Goal: Task Accomplishment & Management: Manage account settings

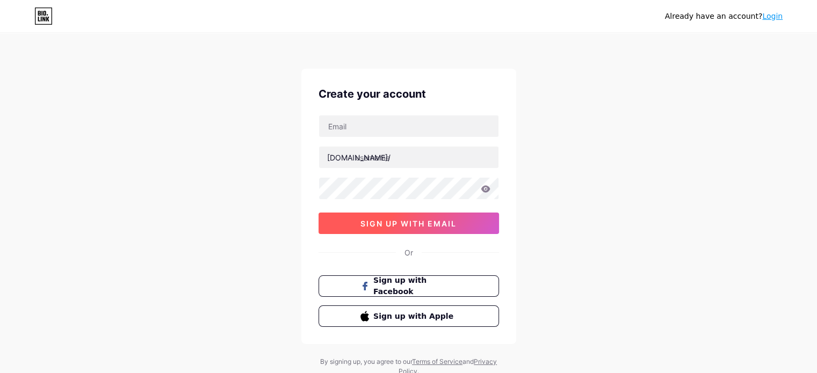
click at [409, 222] on span "sign up with email" at bounding box center [408, 223] width 96 height 9
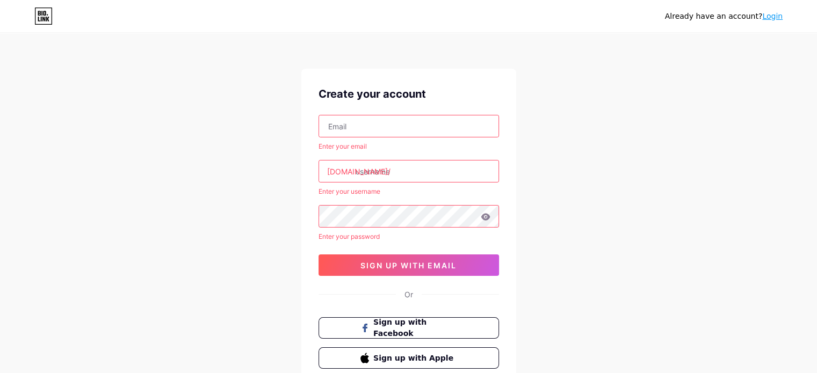
click at [422, 133] on input "text" at bounding box center [408, 125] width 179 height 21
type input "[EMAIL_ADDRESS][DOMAIN_NAME]"
click at [415, 161] on input "text" at bounding box center [408, 171] width 179 height 21
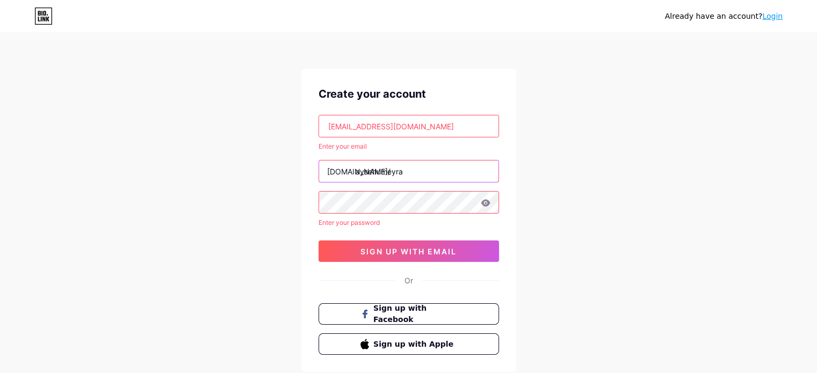
type input "aysehumeyra"
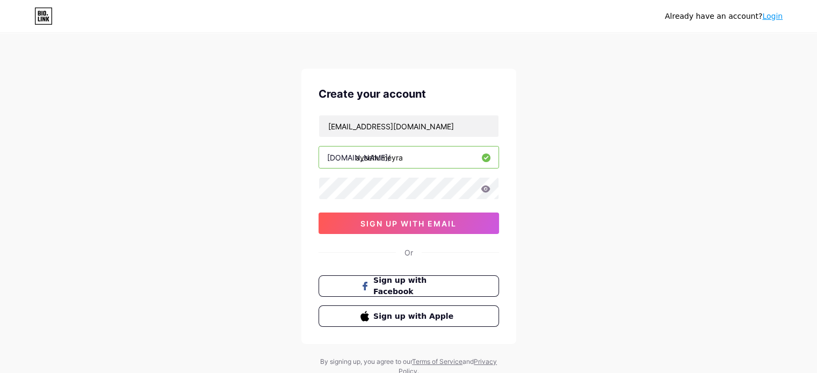
click at [415, 161] on input "aysehumeyra" at bounding box center [408, 157] width 179 height 21
type input "aysehumeyraugurluay"
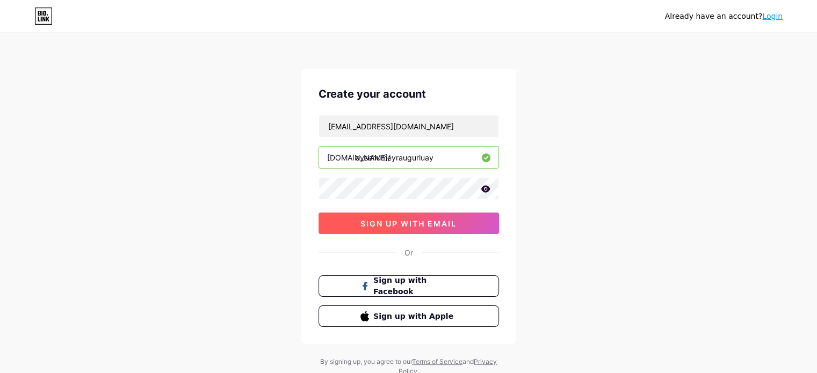
click at [406, 221] on span "sign up with email" at bounding box center [408, 223] width 96 height 9
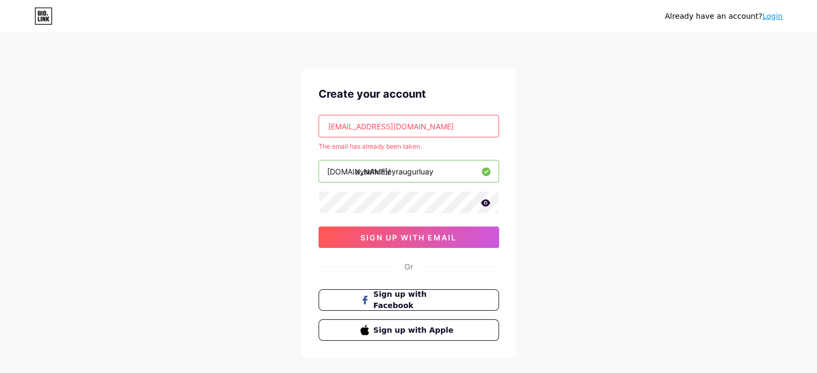
click at [377, 126] on input "[EMAIL_ADDRESS][DOMAIN_NAME]" at bounding box center [408, 125] width 179 height 21
click at [378, 126] on input "[EMAIL_ADDRESS][DOMAIN_NAME]" at bounding box center [408, 125] width 179 height 21
click at [772, 16] on link "Login" at bounding box center [772, 16] width 20 height 9
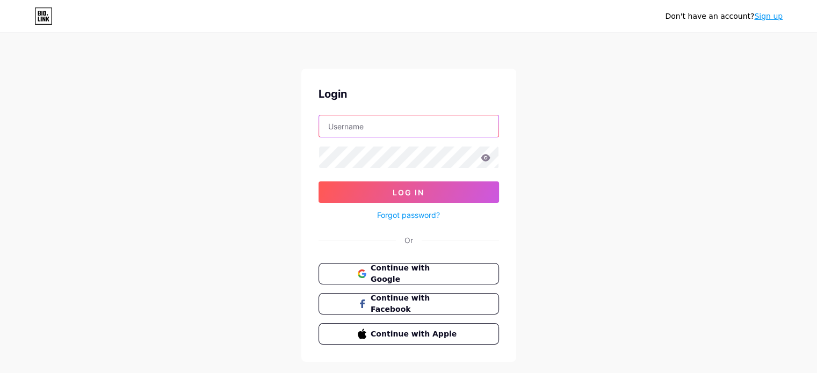
type input "[EMAIL_ADDRESS][DOMAIN_NAME]"
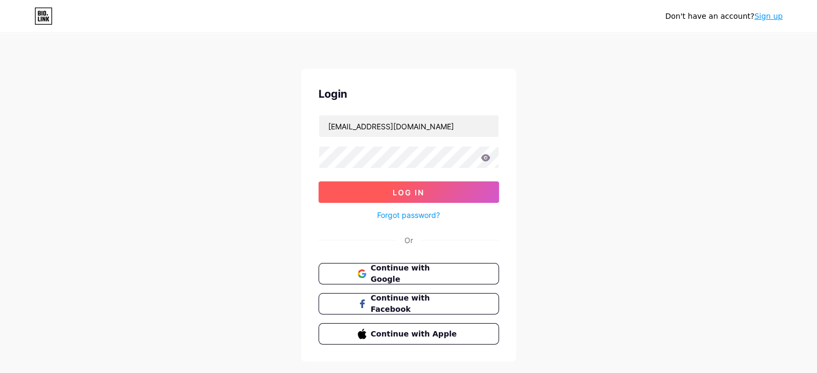
click at [458, 182] on button "Log In" at bounding box center [408, 192] width 180 height 21
click at [337, 180] on form "aysehumeyra9@gmail.com Log In Forgot password?" at bounding box center [408, 168] width 180 height 107
click at [338, 193] on button "Log In" at bounding box center [408, 192] width 180 height 21
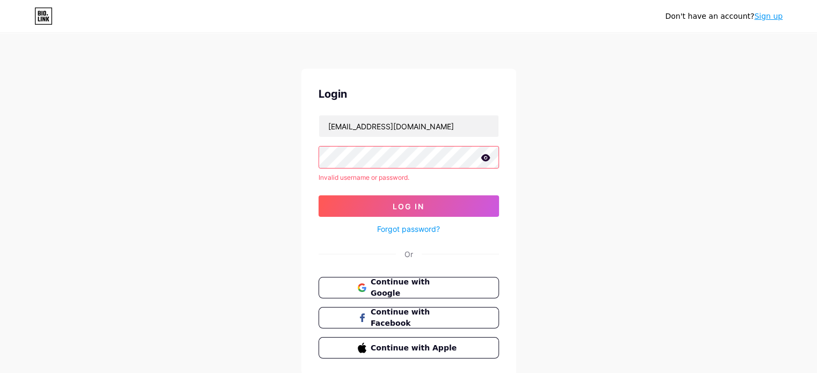
click at [235, 155] on div "Don't have an account? Sign up Login aysehumeyra9@gmail.com Invalid username or…" at bounding box center [408, 205] width 817 height 410
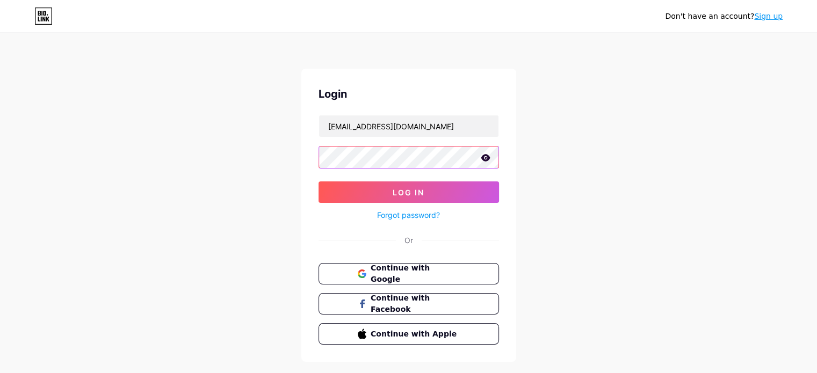
click at [318, 182] on button "Log In" at bounding box center [408, 192] width 180 height 21
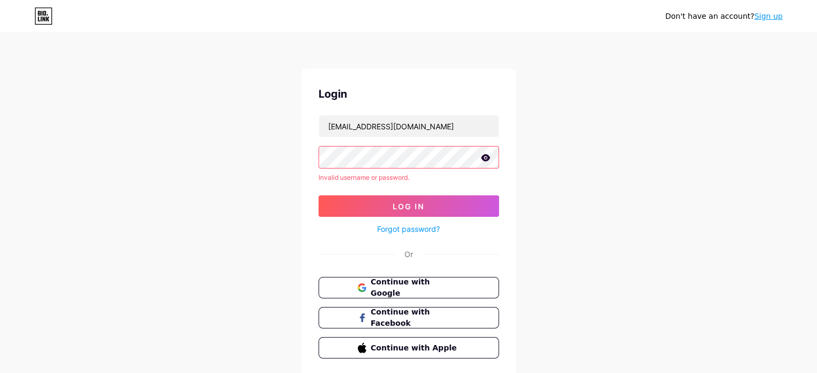
click at [317, 208] on div "Login aysehumeyra9@gmail.com Invalid username or password. Log In Forgot passwo…" at bounding box center [408, 222] width 215 height 307
click at [383, 234] on link "Forgot password?" at bounding box center [408, 228] width 63 height 11
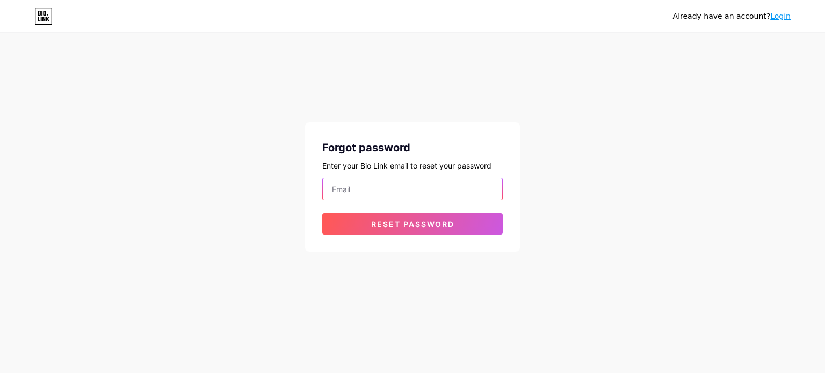
click at [386, 194] on input "email" at bounding box center [412, 188] width 179 height 21
type input "[EMAIL_ADDRESS][DOMAIN_NAME]"
click at [401, 211] on form "aysehumeyra9@gmail.com Reset password" at bounding box center [412, 206] width 180 height 57
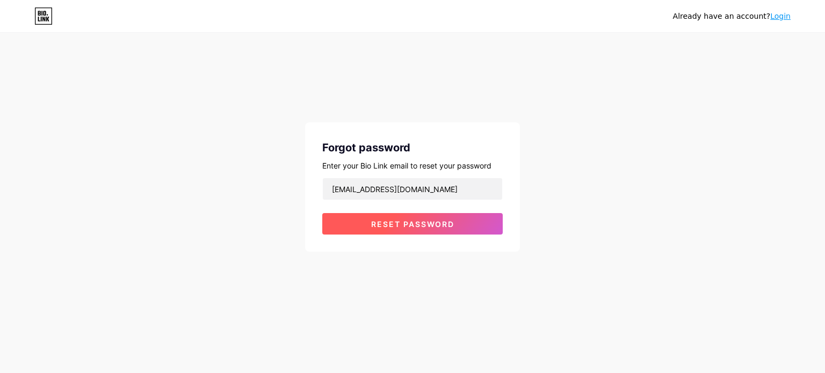
click at [401, 216] on button "Reset password" at bounding box center [412, 223] width 180 height 21
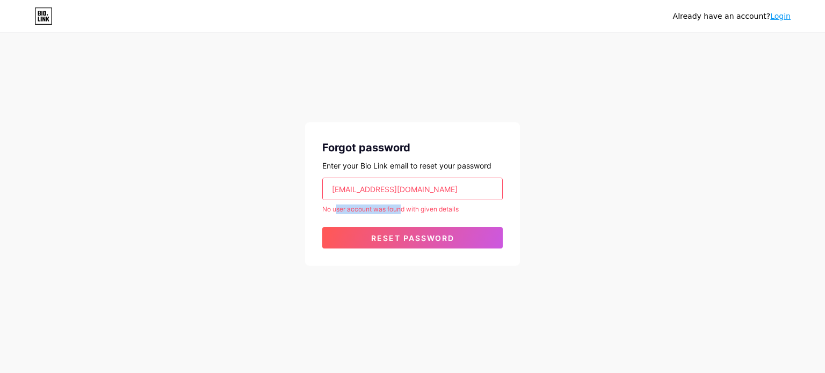
drag, startPoint x: 336, startPoint y: 211, endPoint x: 400, endPoint y: 212, distance: 63.4
click at [400, 212] on div "No user account was found with given details" at bounding box center [412, 210] width 180 height 10
click at [406, 236] on span "Reset password" at bounding box center [412, 238] width 83 height 9
click at [626, 175] on div "Already have an account? Login Forgot password Enter your Bio Link email to res…" at bounding box center [412, 150] width 825 height 300
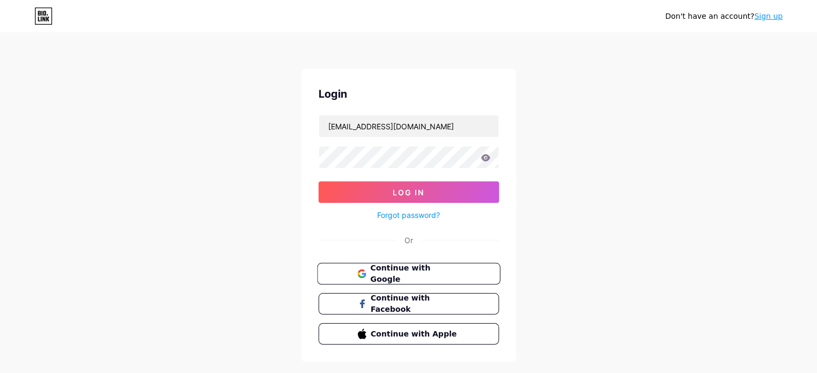
click at [412, 277] on span "Continue with Google" at bounding box center [415, 274] width 90 height 23
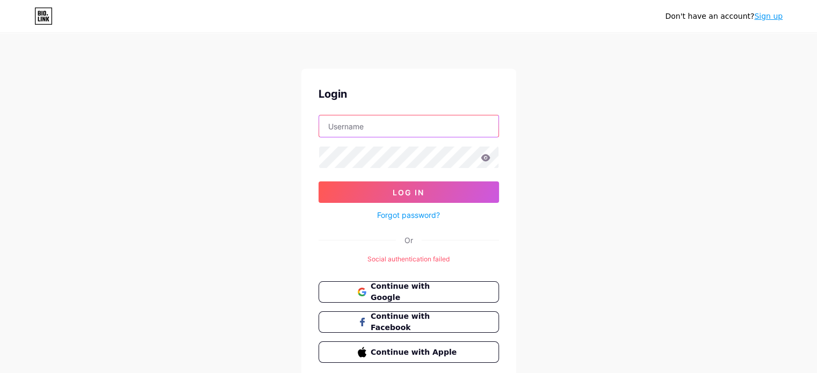
type input "[EMAIL_ADDRESS][DOMAIN_NAME]"
click at [487, 161] on icon at bounding box center [485, 157] width 9 height 7
click at [484, 158] on icon at bounding box center [485, 157] width 9 height 7
click at [487, 157] on icon at bounding box center [485, 157] width 9 height 7
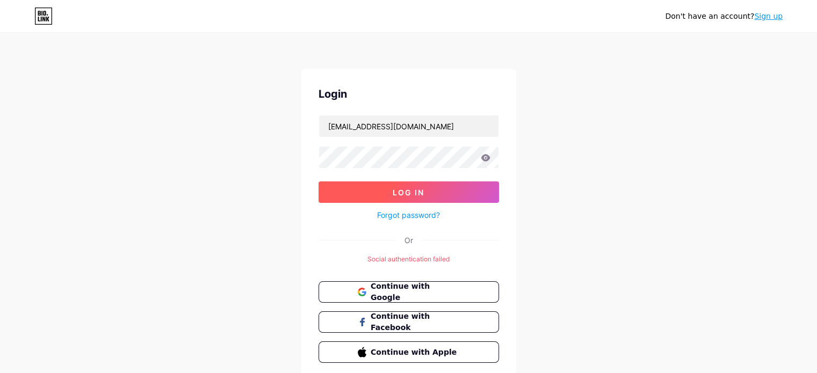
click at [446, 190] on button "Log In" at bounding box center [408, 192] width 180 height 21
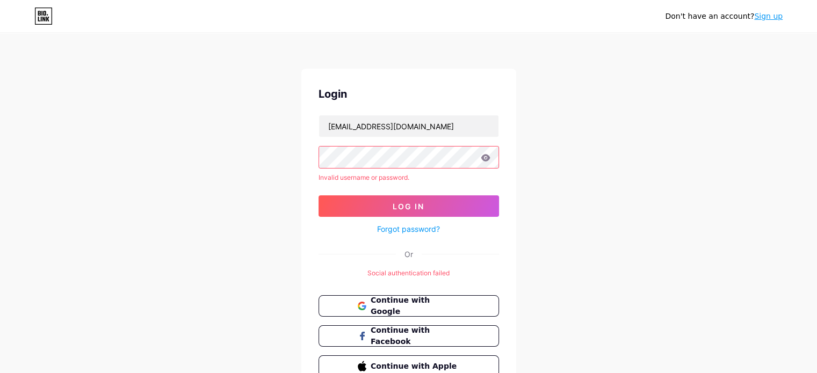
click at [485, 159] on icon at bounding box center [486, 158] width 10 height 8
click at [236, 154] on div "Don't have an account? Sign up Login aysehumeyra9@gmail.com Invalid username or…" at bounding box center [408, 214] width 817 height 429
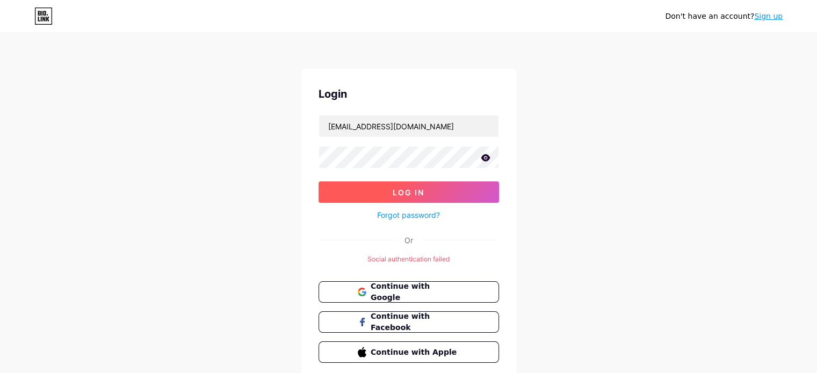
click at [338, 186] on button "Log In" at bounding box center [408, 192] width 180 height 21
click at [340, 195] on button "Log In" at bounding box center [408, 192] width 180 height 21
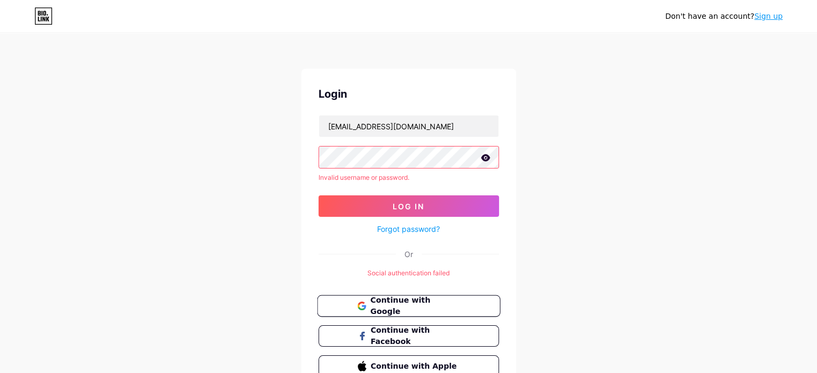
click at [418, 306] on span "Continue with Google" at bounding box center [415, 306] width 90 height 23
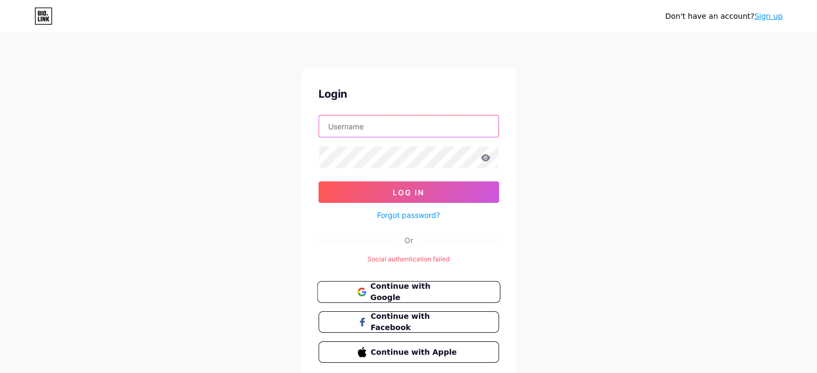
type input "[EMAIL_ADDRESS][DOMAIN_NAME]"
click at [414, 284] on button "Continue with Google" at bounding box center [408, 292] width 183 height 22
type input "[EMAIL_ADDRESS][DOMAIN_NAME]"
click at [486, 157] on icon at bounding box center [486, 158] width 10 height 8
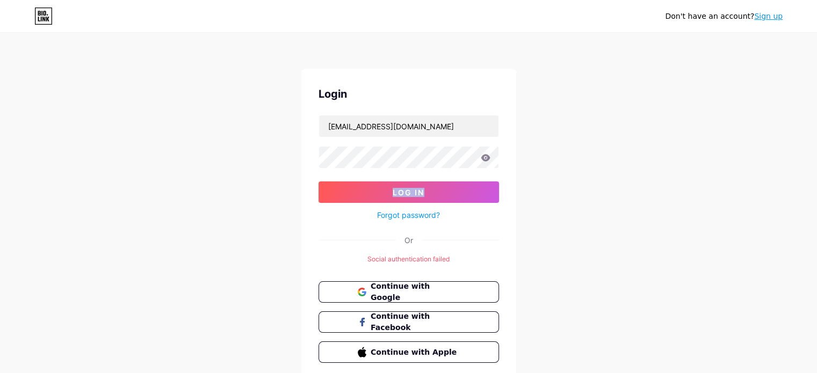
click at [486, 157] on icon at bounding box center [486, 158] width 10 height 8
click at [294, 158] on div "Don't have an account? Sign up Login aysehumeyra9@gmail.com Log In Forgot passw…" at bounding box center [408, 207] width 817 height 415
click at [318, 182] on button "Log In" at bounding box center [408, 192] width 180 height 21
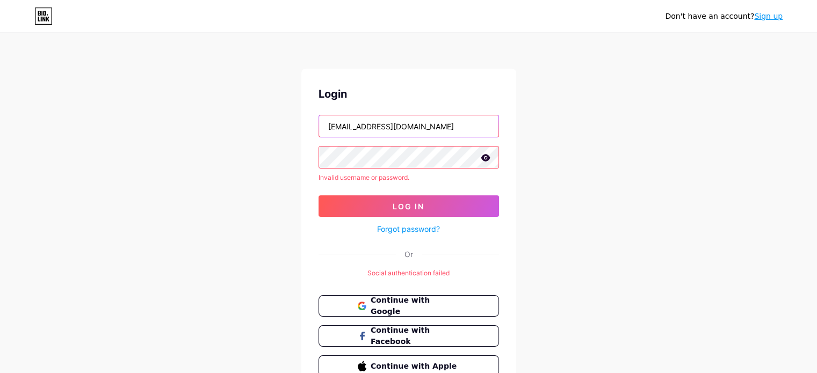
click at [388, 132] on input "[EMAIL_ADDRESS][DOMAIN_NAME]" at bounding box center [408, 125] width 179 height 21
click at [417, 305] on span "Continue with Google" at bounding box center [415, 306] width 90 height 23
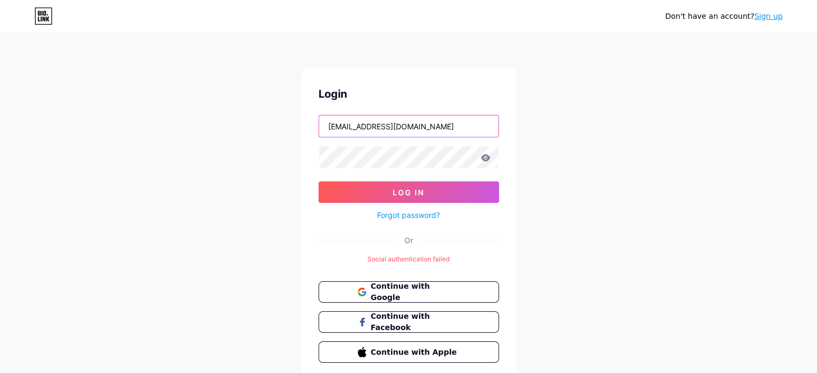
click at [356, 131] on input "[EMAIL_ADDRESS][DOMAIN_NAME]" at bounding box center [408, 125] width 179 height 21
click at [379, 126] on input "[EMAIL_ADDRESS][DOMAIN_NAME]" at bounding box center [408, 125] width 179 height 21
click at [304, 126] on div "Login aysehumeyra9@gmail.com Log In Forgot password? Or Social authentication f…" at bounding box center [408, 224] width 215 height 311
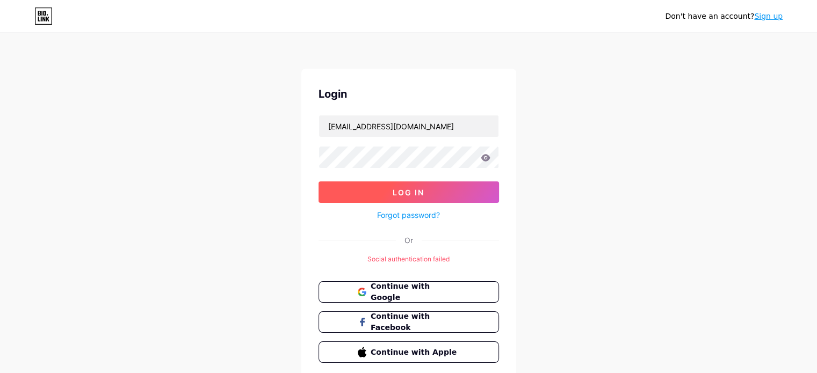
click at [395, 186] on button "Log In" at bounding box center [408, 192] width 180 height 21
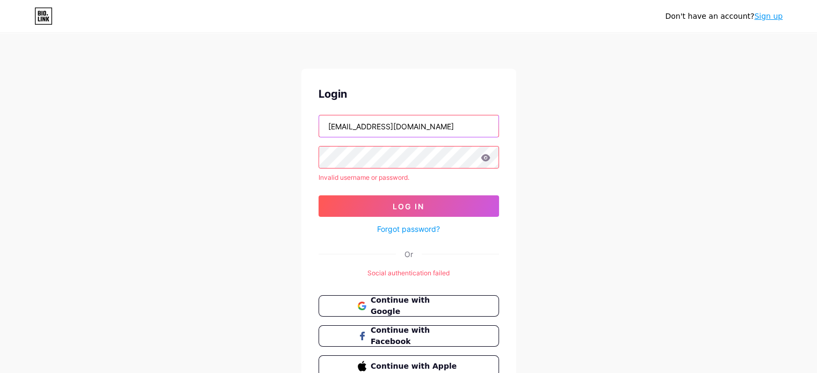
drag, startPoint x: 380, startPoint y: 126, endPoint x: 286, endPoint y: 122, distance: 94.1
click at [286, 122] on div "Don't have an account? Sign up Login aysehumeyra9@gmail.com Invalid username or…" at bounding box center [408, 214] width 817 height 429
type input "ahu.aysehumeyra@gmail.com"
click at [284, 165] on div "Don't have an account? Sign up Login ahu.aysehumeyra@gmail.com Invalid username…" at bounding box center [408, 214] width 817 height 429
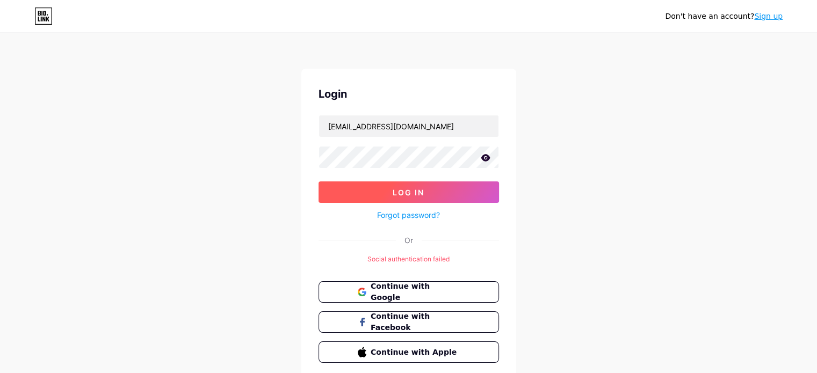
click at [329, 199] on button "Log In" at bounding box center [408, 192] width 180 height 21
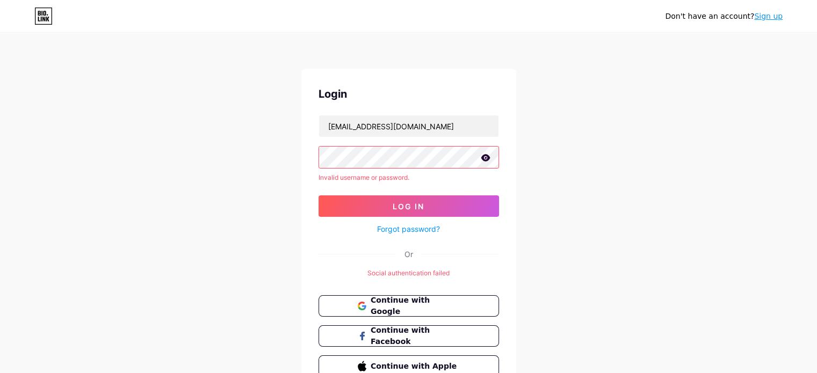
click at [243, 143] on div "Don't have an account? Sign up Login ahu.aysehumeyra@gmail.com Invalid username…" at bounding box center [408, 214] width 817 height 429
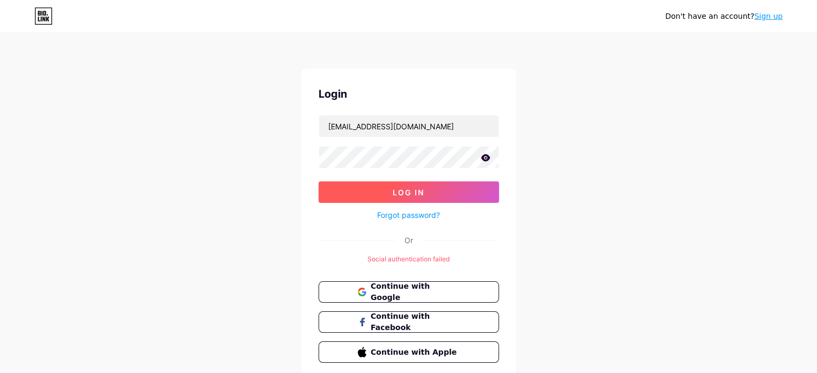
click at [334, 189] on button "Log In" at bounding box center [408, 192] width 180 height 21
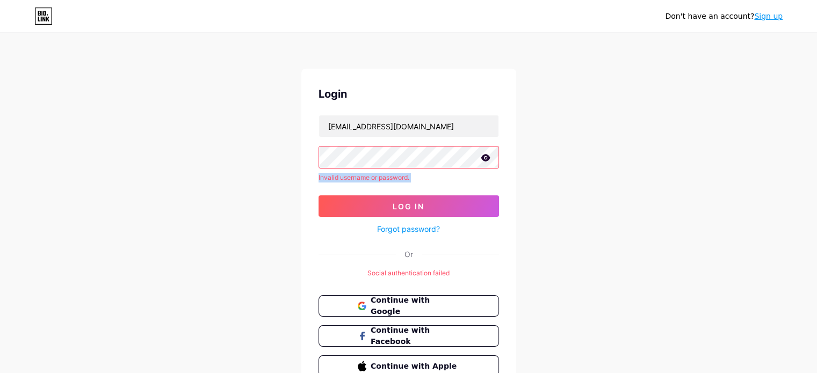
click at [371, 163] on form "ahu.aysehumeyra@gmail.com Invalid username or password. Log In Forgot password?" at bounding box center [408, 175] width 180 height 121
drag, startPoint x: 334, startPoint y: 189, endPoint x: 311, endPoint y: 165, distance: 33.1
click at [311, 165] on div "Login ahu.aysehumeyra@gmail.com Invalid username or password. Log In Forgot pas…" at bounding box center [408, 231] width 215 height 325
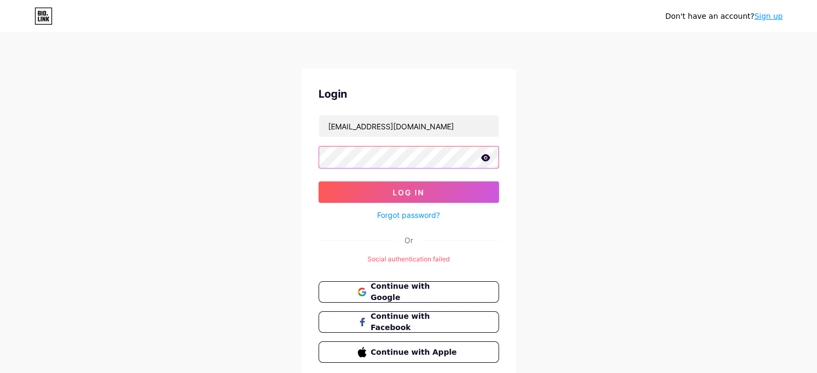
click at [318, 182] on button "Log In" at bounding box center [408, 192] width 180 height 21
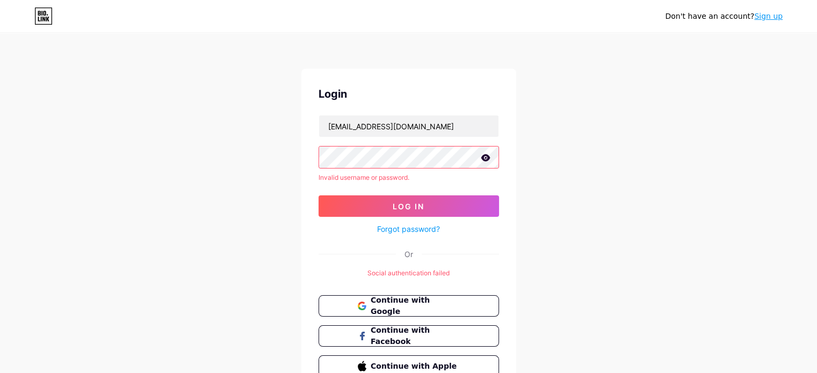
click at [417, 225] on form "ahu.aysehumeyra@gmail.com Invalid username or password. Log In Forgot password?" at bounding box center [408, 175] width 180 height 121
click at [417, 225] on link "Forgot password?" at bounding box center [408, 228] width 63 height 11
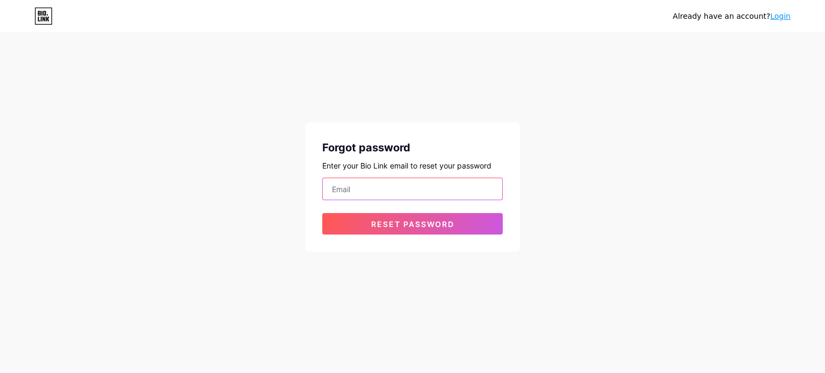
click at [408, 186] on input "email" at bounding box center [412, 188] width 179 height 21
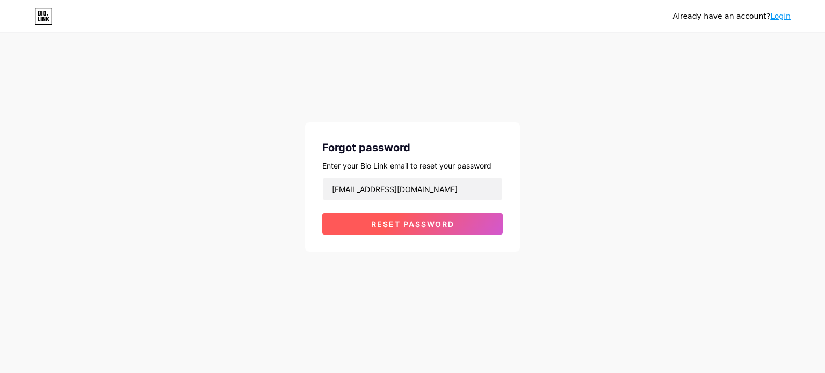
click at [386, 233] on button "Reset password" at bounding box center [412, 223] width 180 height 21
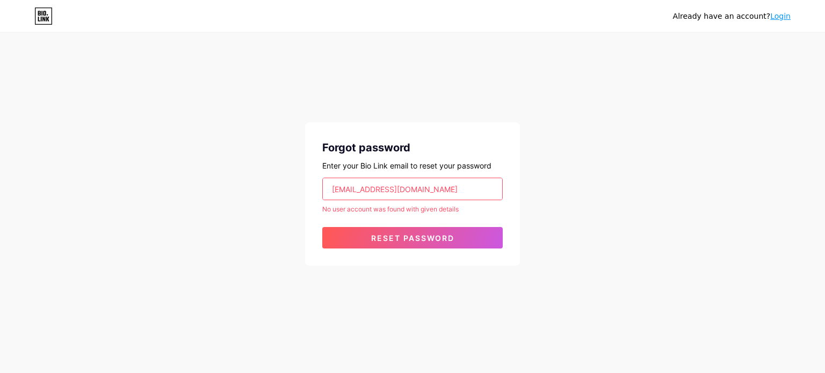
drag, startPoint x: 383, startPoint y: 188, endPoint x: 284, endPoint y: 178, distance: 99.3
click at [284, 178] on div "Already have an account? Login Forgot password Enter your Bio Link email to res…" at bounding box center [412, 150] width 825 height 300
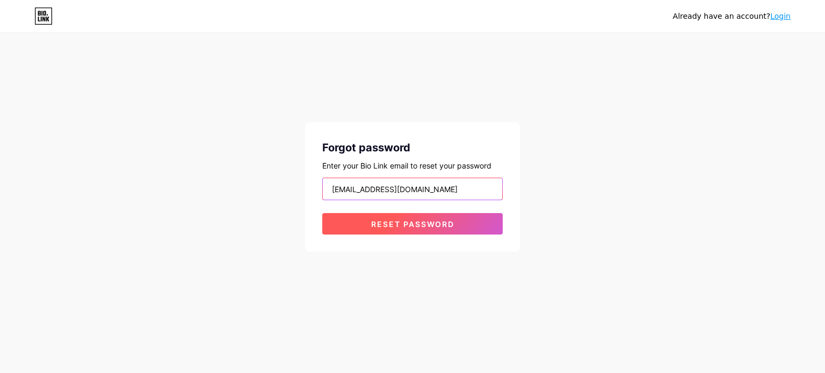
type input "ahu.aysehumeyra@gmail.com"
click at [369, 220] on button "Reset password" at bounding box center [412, 223] width 180 height 21
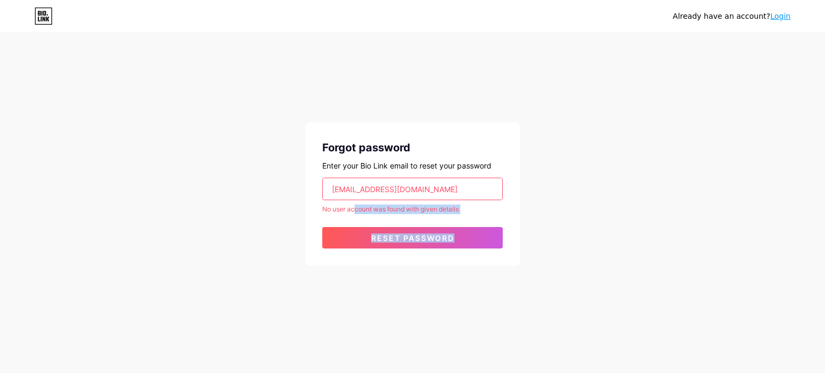
drag, startPoint x: 357, startPoint y: 213, endPoint x: 470, endPoint y: 214, distance: 113.9
click at [470, 214] on form "ahu.aysehumeyra@gmail.com No user account was found with given details Reset pa…" at bounding box center [412, 213] width 180 height 71
click at [40, 20] on icon at bounding box center [43, 16] width 18 height 17
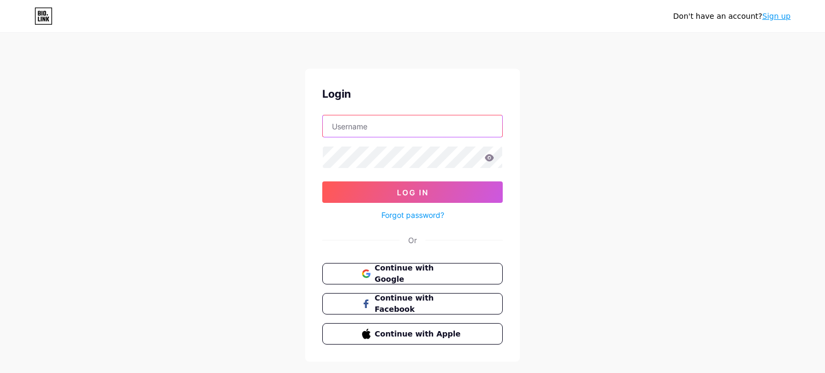
type input "[EMAIL_ADDRESS][DOMAIN_NAME]"
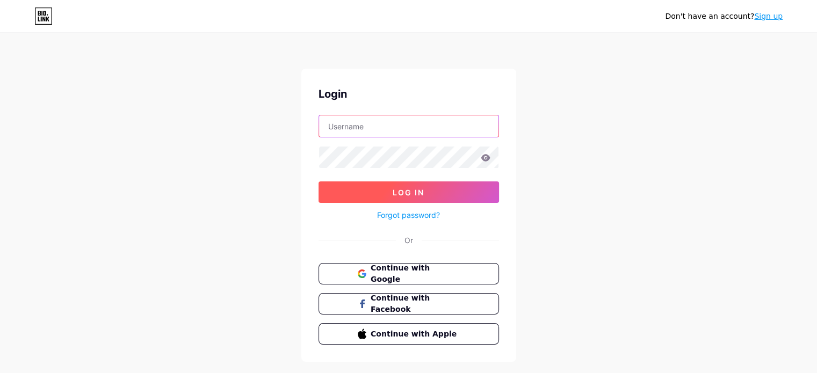
type input "[EMAIL_ADDRESS][DOMAIN_NAME]"
click at [441, 187] on button "Log In" at bounding box center [408, 192] width 180 height 21
